Goal: Download file/media

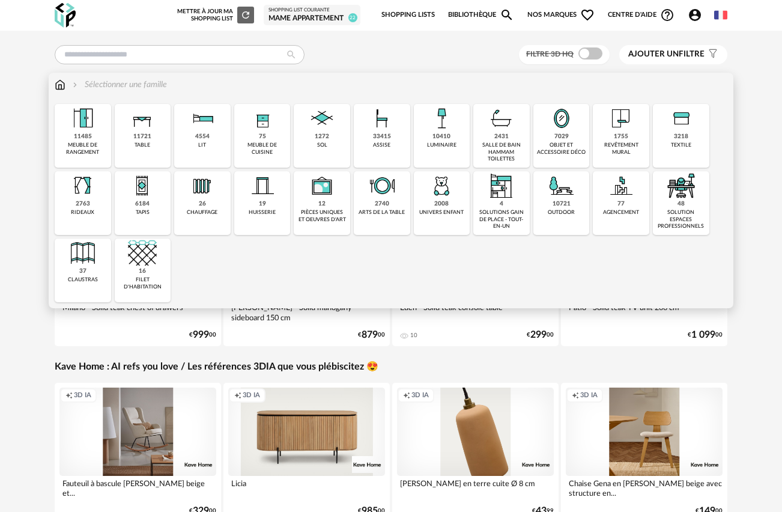
click at [438, 133] on img at bounding box center [441, 118] width 29 height 29
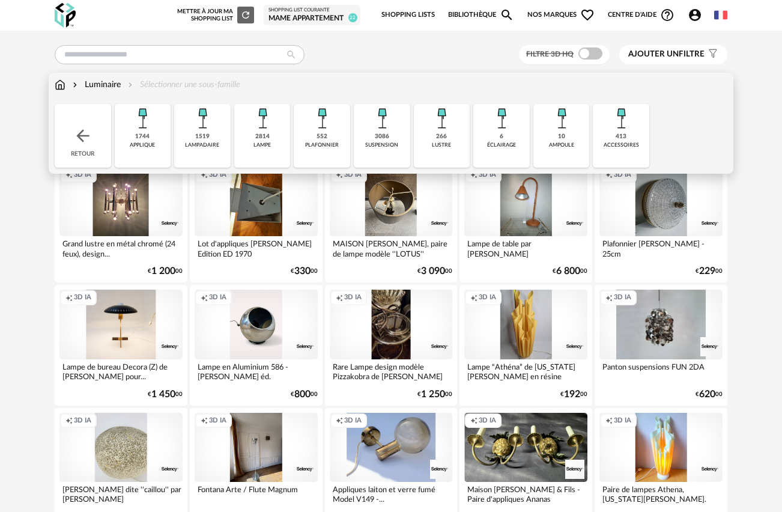
click at [204, 133] on div "1519" at bounding box center [202, 137] width 14 height 8
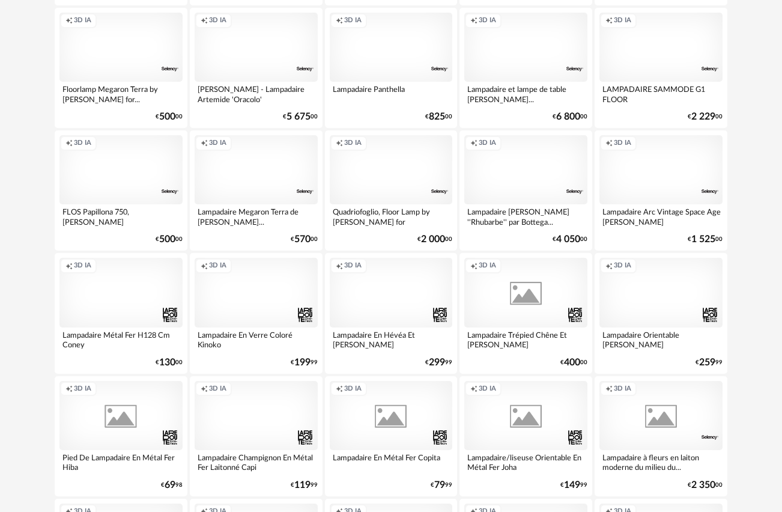
scroll to position [2178, 0]
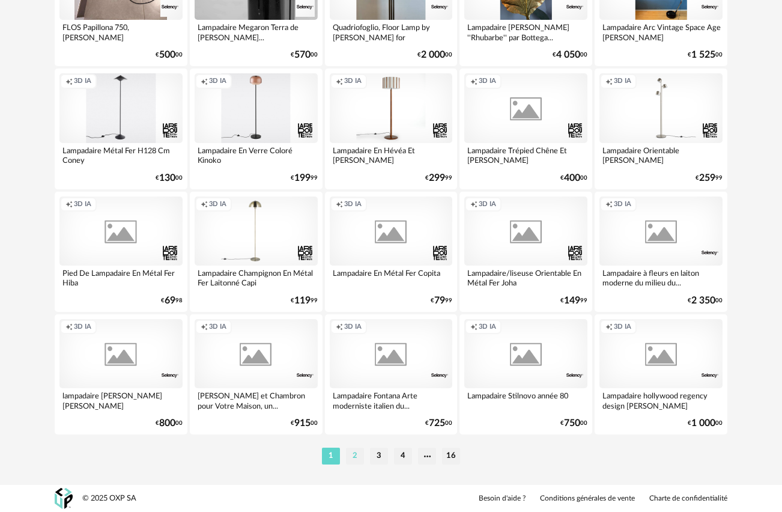
click at [354, 454] on li "2" at bounding box center [355, 455] width 18 height 17
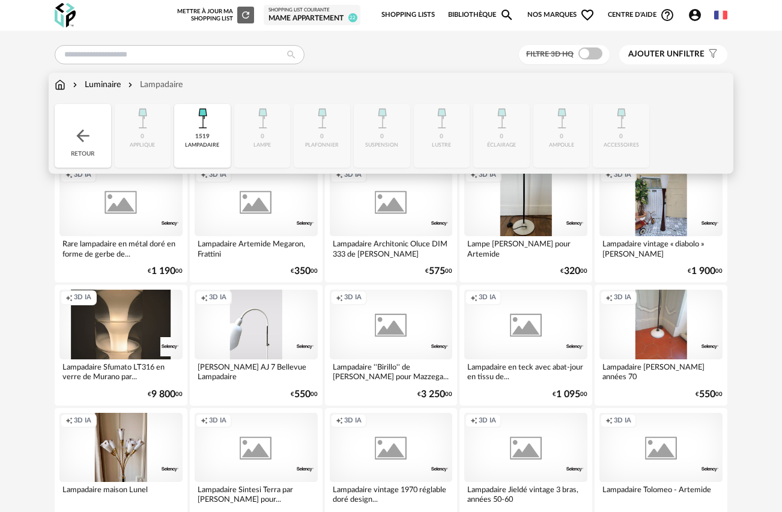
click at [93, 86] on div "Luminaire" at bounding box center [95, 85] width 50 height 12
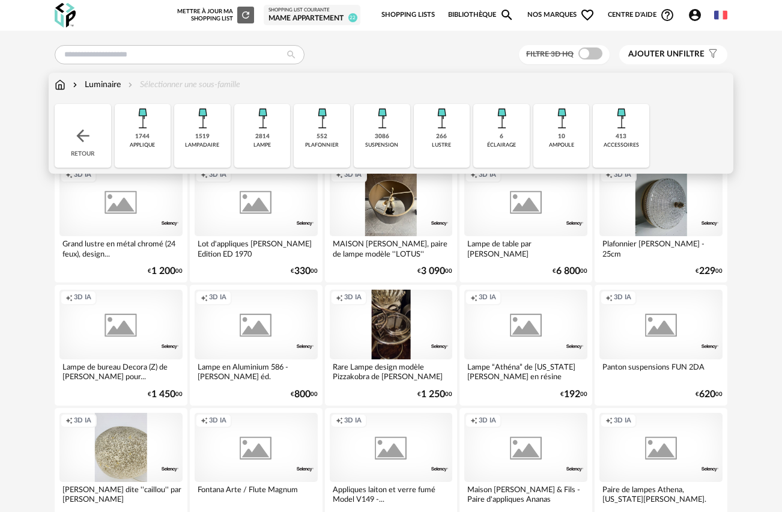
click at [99, 90] on div "Luminaire" at bounding box center [95, 85] width 50 height 12
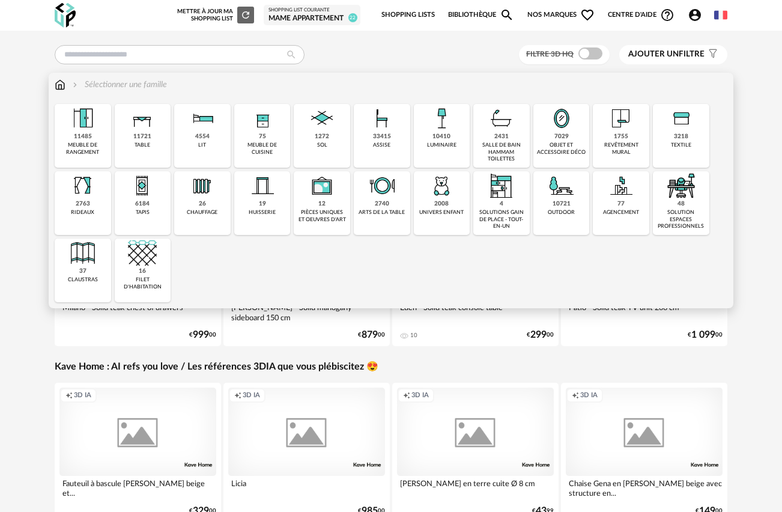
click at [442, 142] on div "luminaire" at bounding box center [441, 145] width 29 height 7
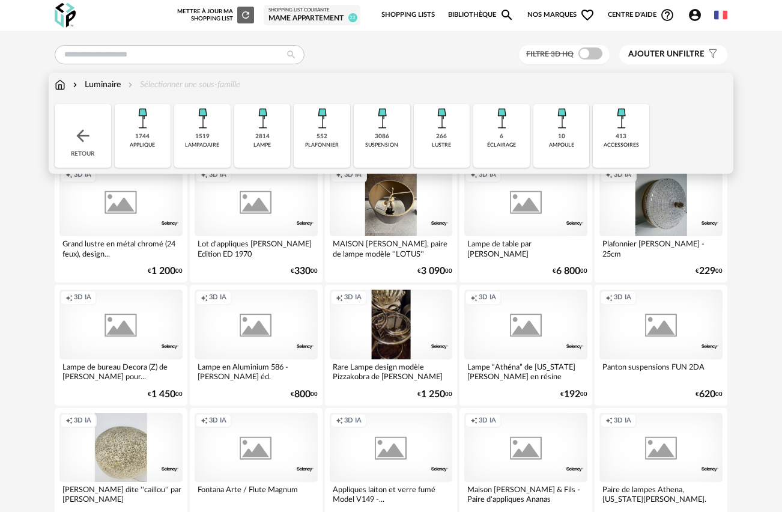
click at [202, 137] on div "1519" at bounding box center [202, 137] width 14 height 8
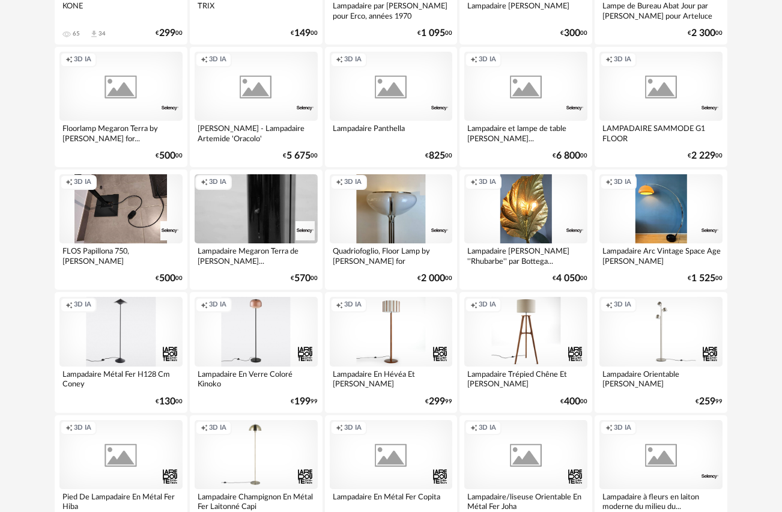
scroll to position [2178, 0]
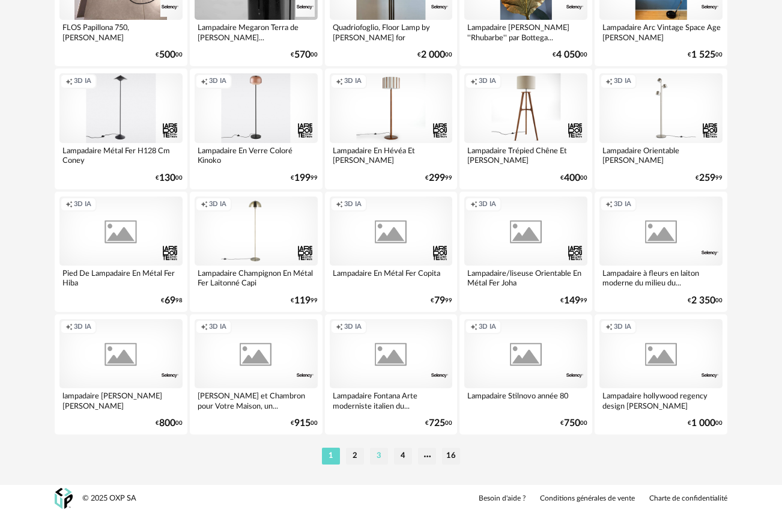
click at [379, 460] on li "3" at bounding box center [379, 455] width 18 height 17
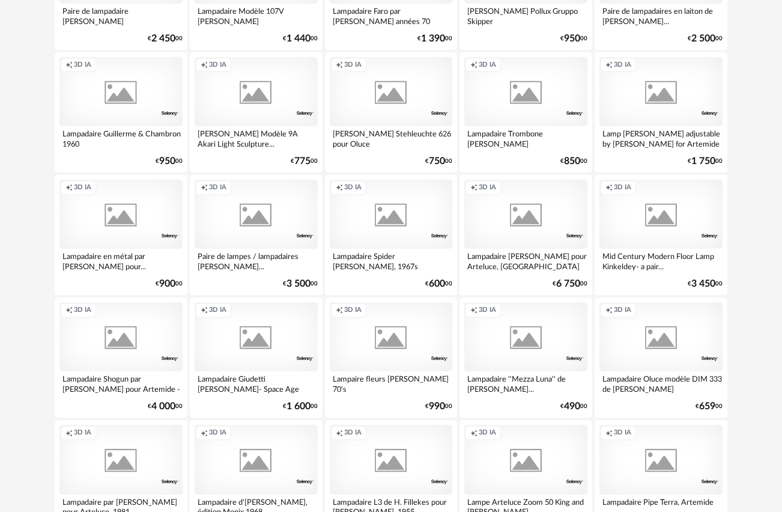
scroll to position [2178, 0]
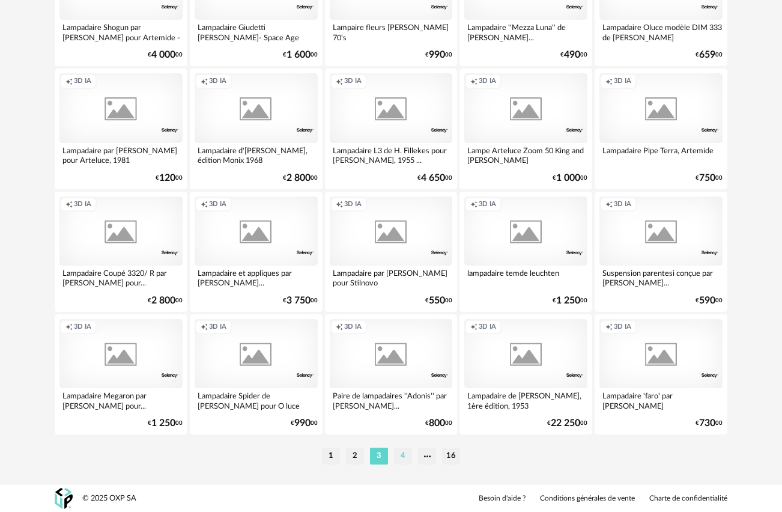
click at [406, 452] on li "4" at bounding box center [403, 455] width 18 height 17
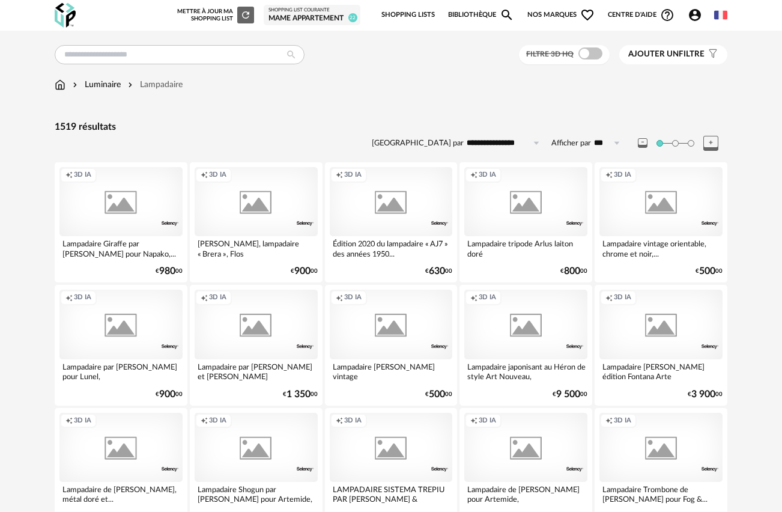
click at [601, 148] on input "***" at bounding box center [609, 142] width 36 height 19
click at [615, 252] on span "500" at bounding box center [611, 257] width 16 height 10
type input "***"
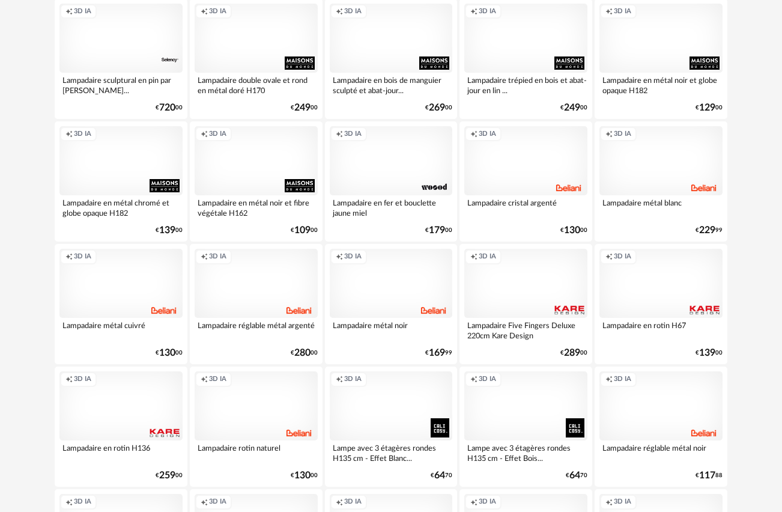
scroll to position [3721, 0]
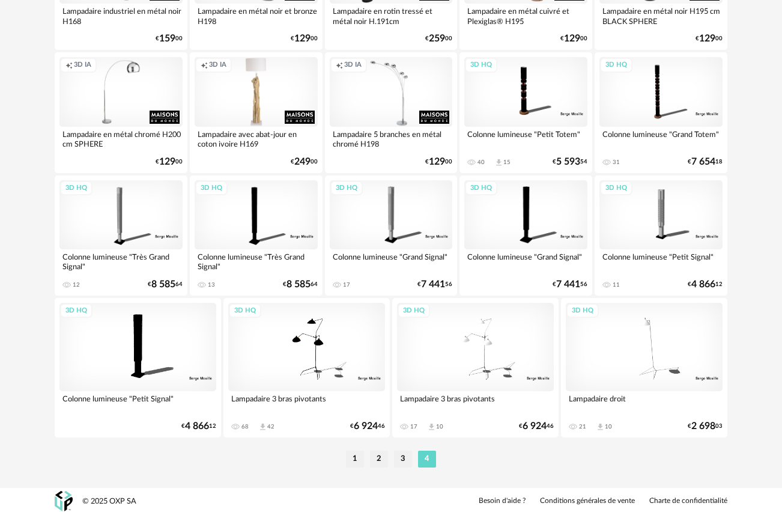
scroll to position [236, 0]
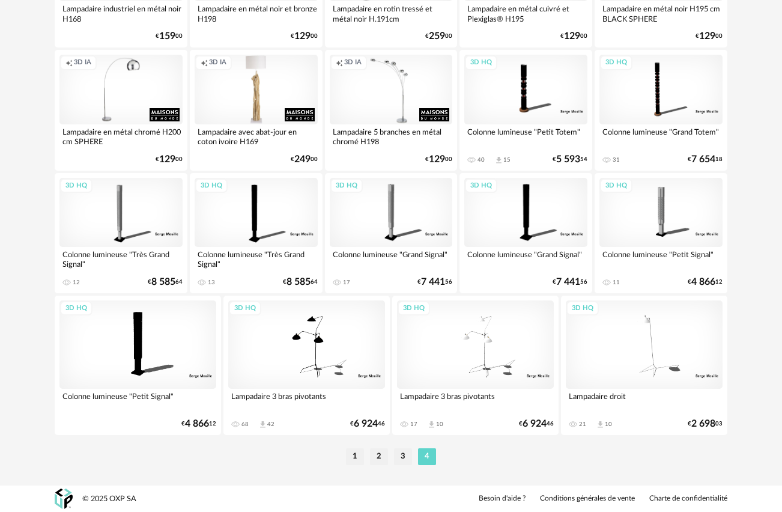
click at [653, 91] on div "3D HQ" at bounding box center [660, 89] width 123 height 69
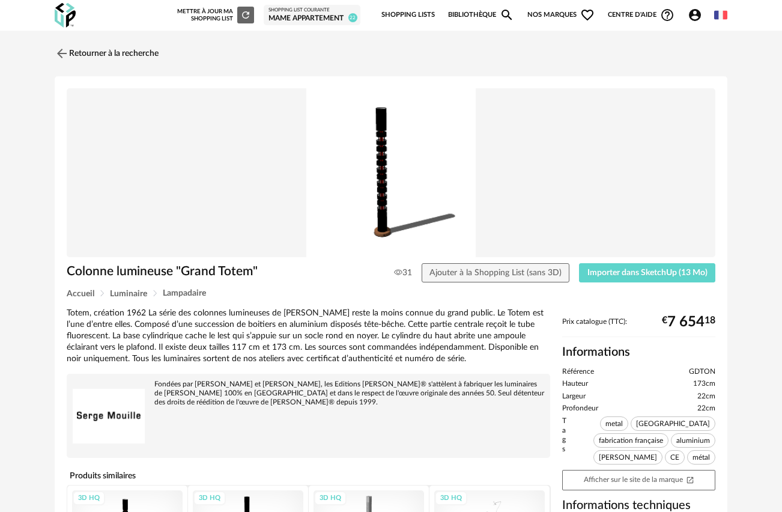
click at [379, 166] on img at bounding box center [391, 172] width 648 height 169
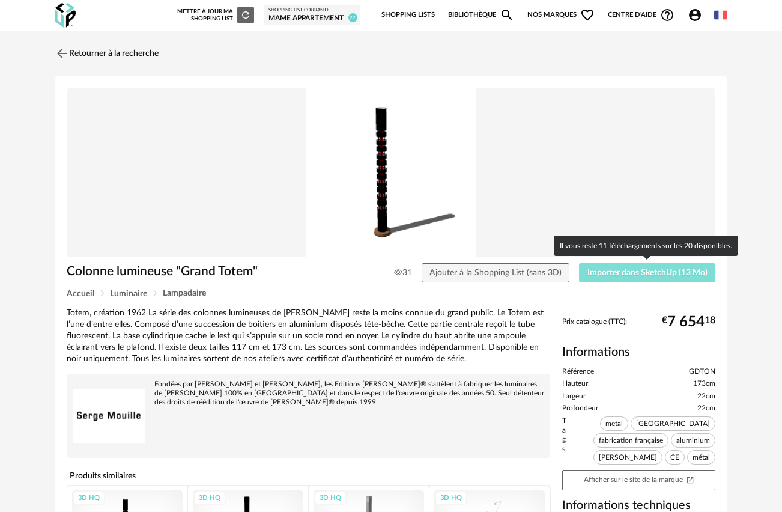
click at [633, 271] on span "Importer dans SketchUp (13 Mo)" at bounding box center [647, 272] width 120 height 8
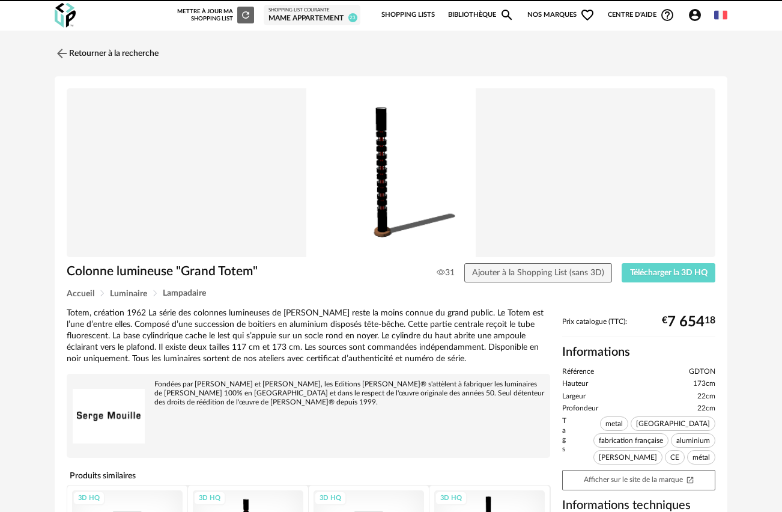
click at [64, 51] on img at bounding box center [62, 53] width 14 height 14
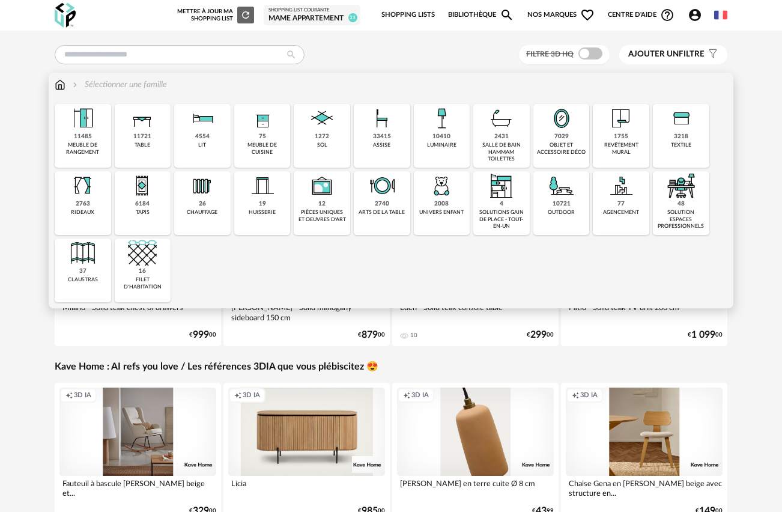
click at [448, 136] on div "10410" at bounding box center [441, 137] width 18 height 8
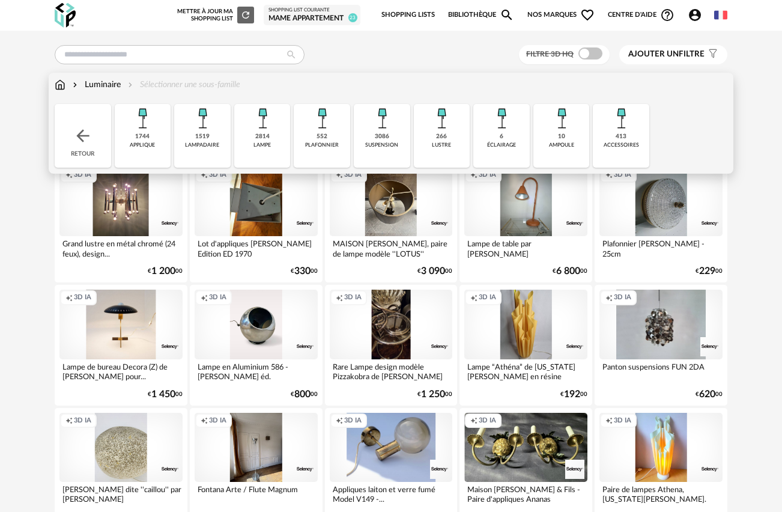
click at [208, 125] on img at bounding box center [202, 118] width 29 height 29
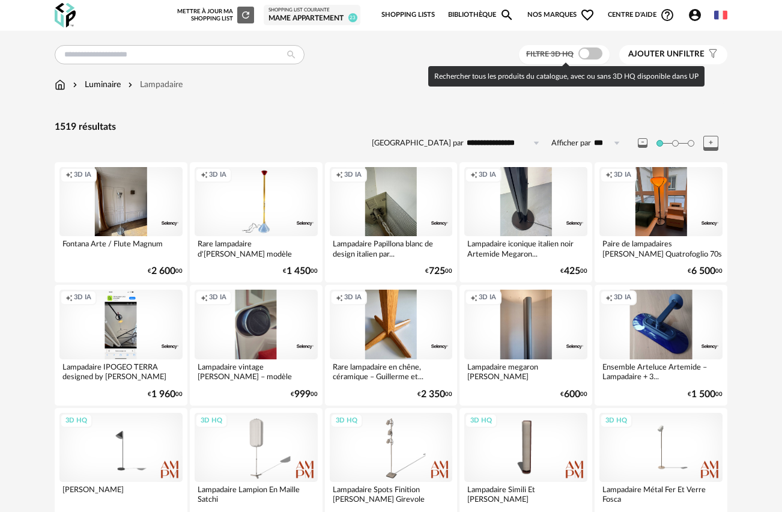
click at [595, 55] on span at bounding box center [590, 53] width 24 height 12
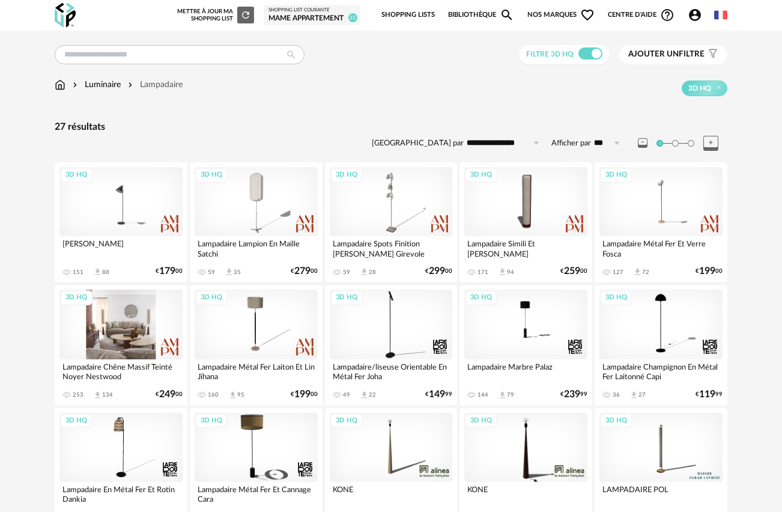
click at [122, 321] on div "3D HQ" at bounding box center [120, 323] width 123 height 69
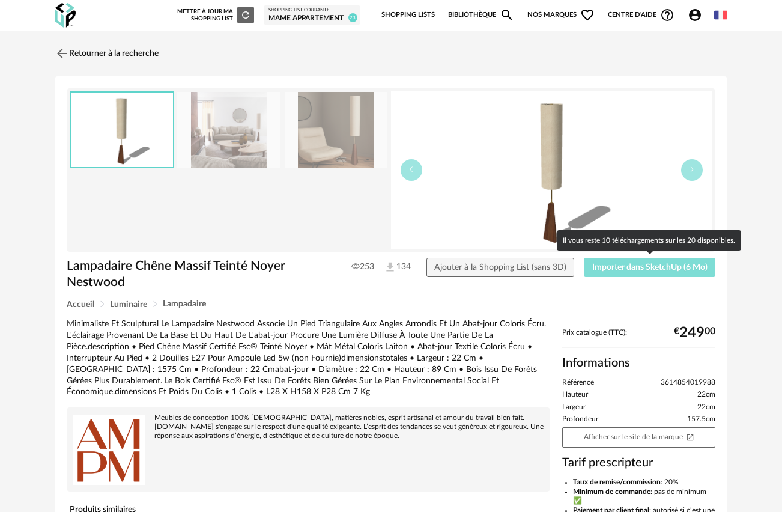
click at [665, 265] on span "Importer dans SketchUp (6 Mo)" at bounding box center [649, 267] width 115 height 8
